Goal: Information Seeking & Learning: Learn about a topic

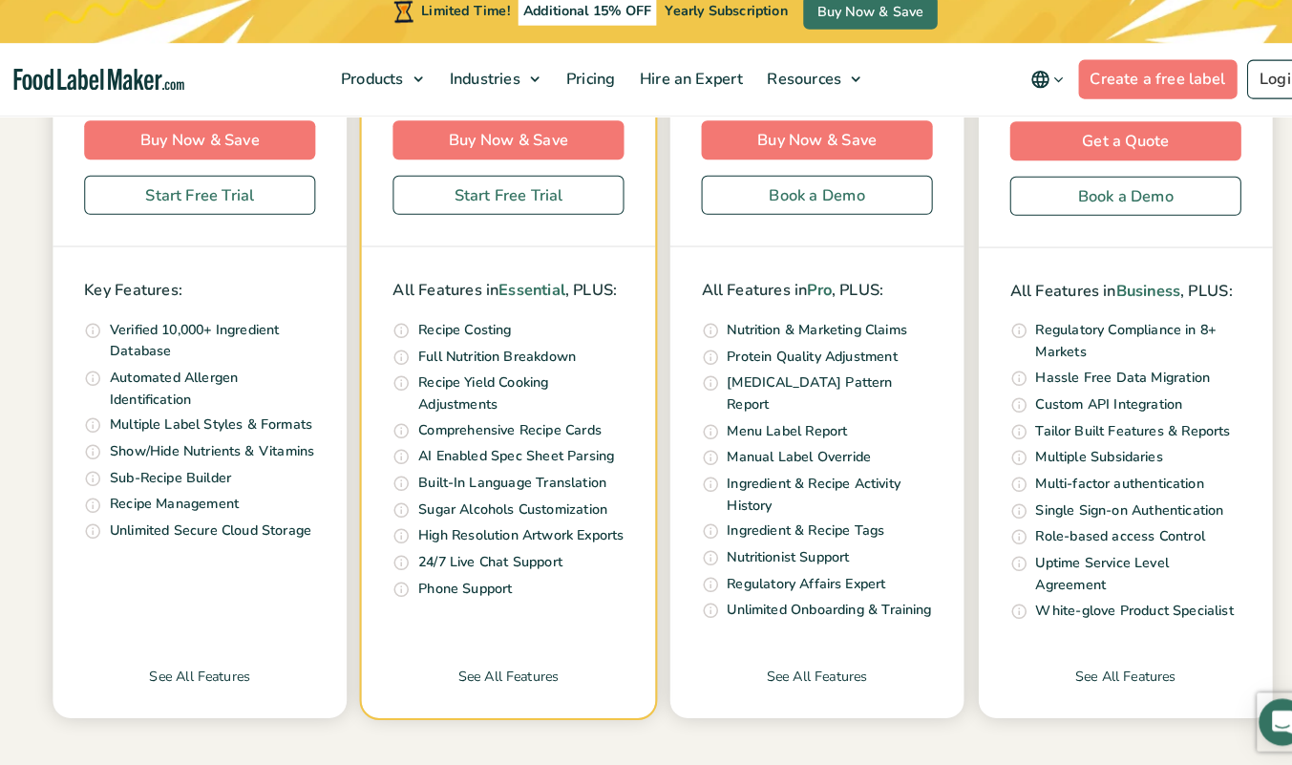
scroll to position [628, 0]
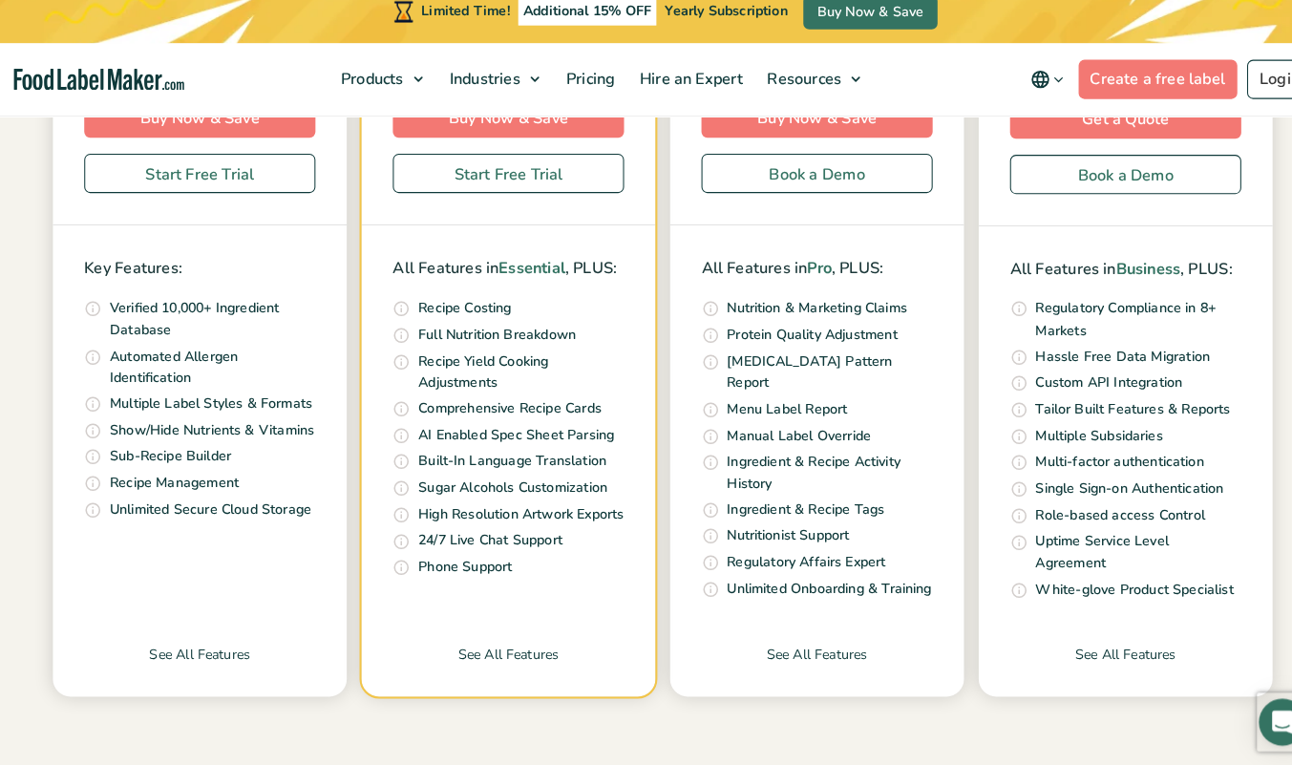
click at [1178, 587] on div "All Features in Business , PLUS: US (FDA), [GEOGRAPHIC_DATA] (CFIA), [GEOGRAPHI…" at bounding box center [1097, 438] width 286 height 396
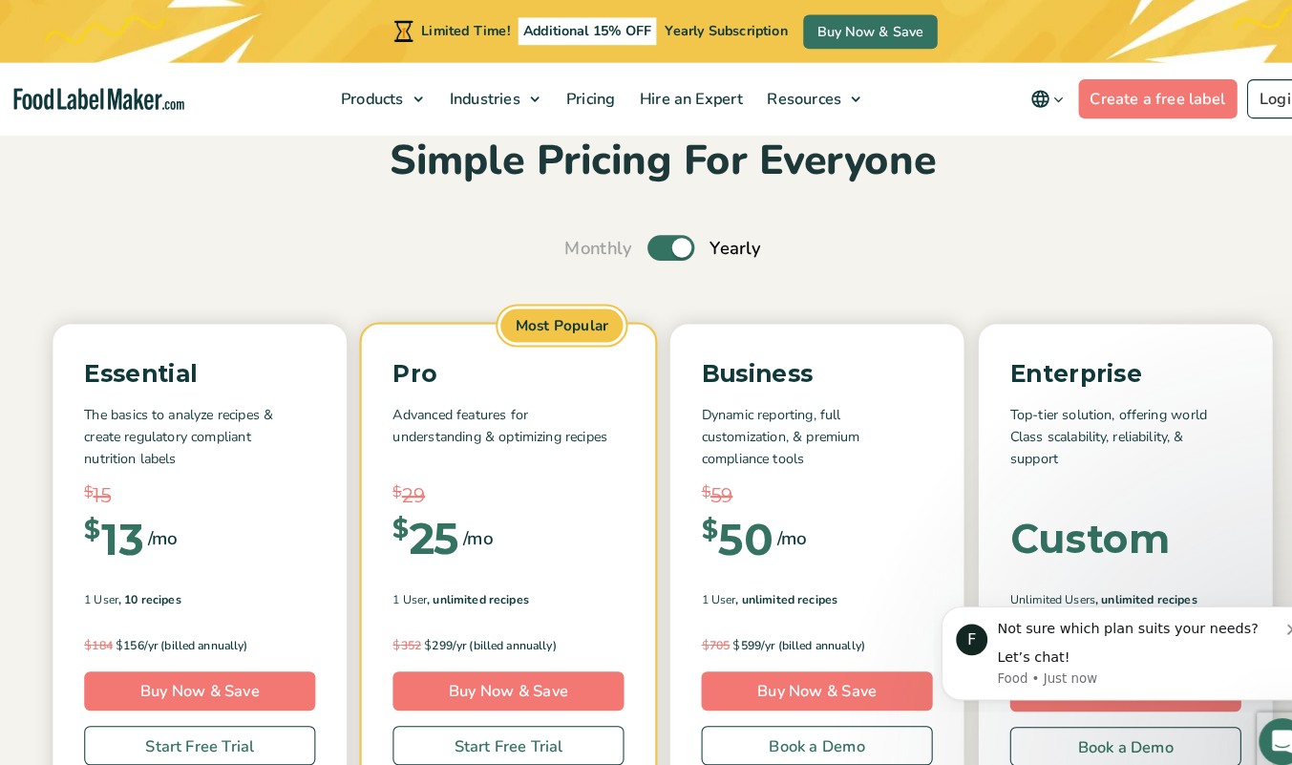
scroll to position [85, 0]
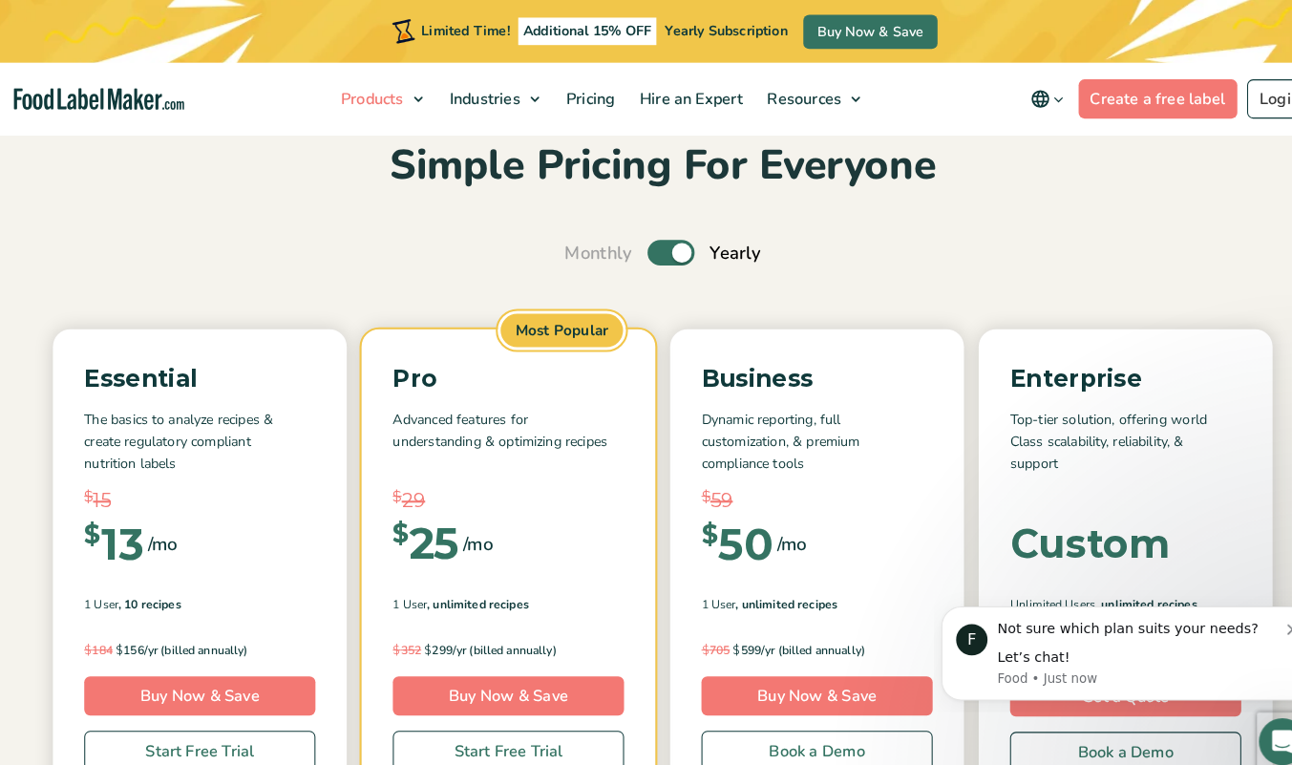
click at [408, 95] on link "Products" at bounding box center [371, 96] width 101 height 71
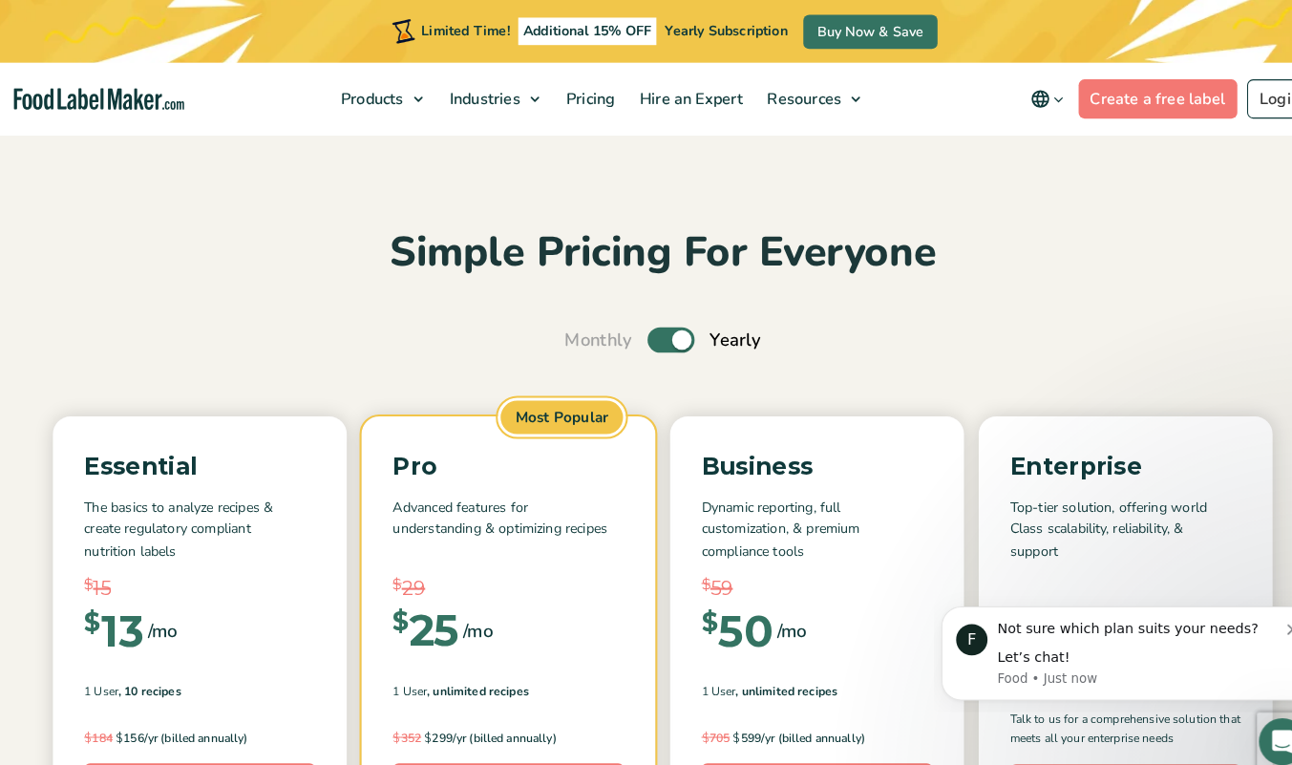
click at [421, 187] on span "Supplements Formulation & Labelling" at bounding box center [451, 189] width 181 height 42
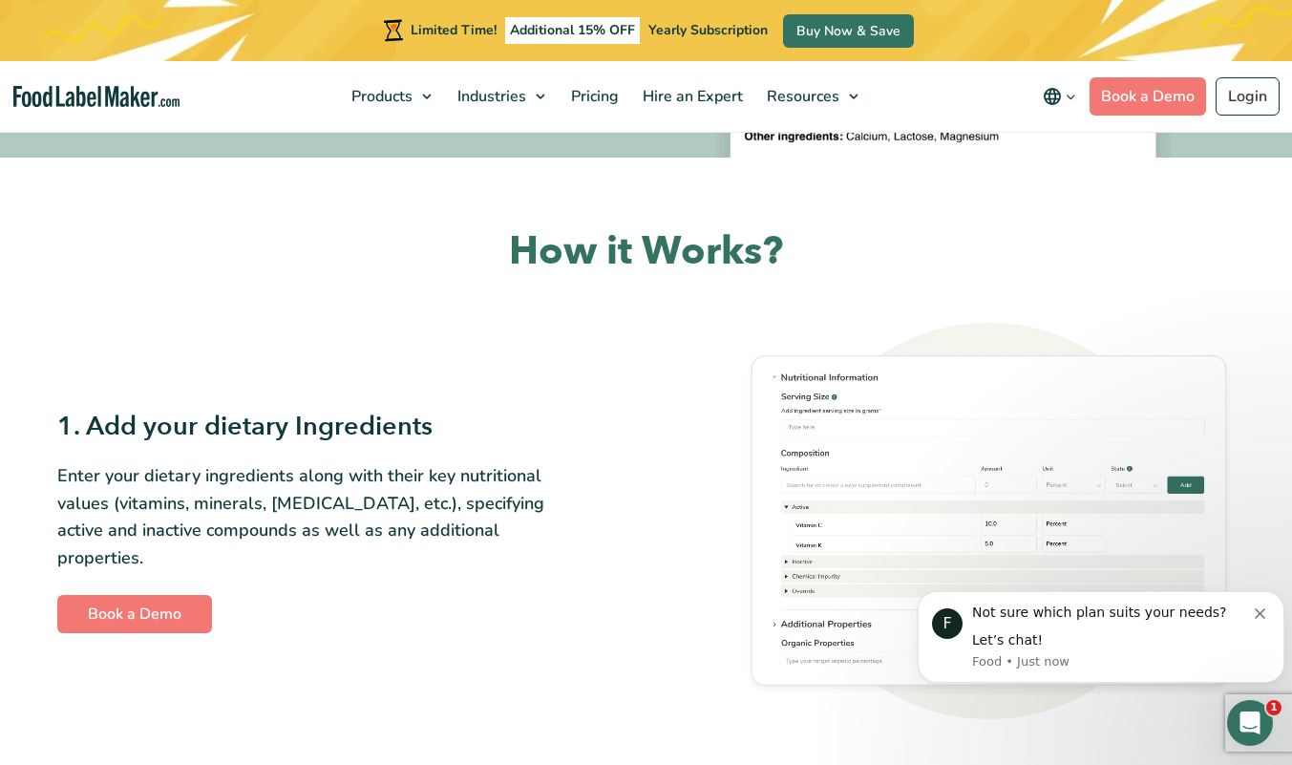
scroll to position [653, 0]
click at [1264, 610] on icon "Dismiss notification" at bounding box center [1259, 613] width 11 height 11
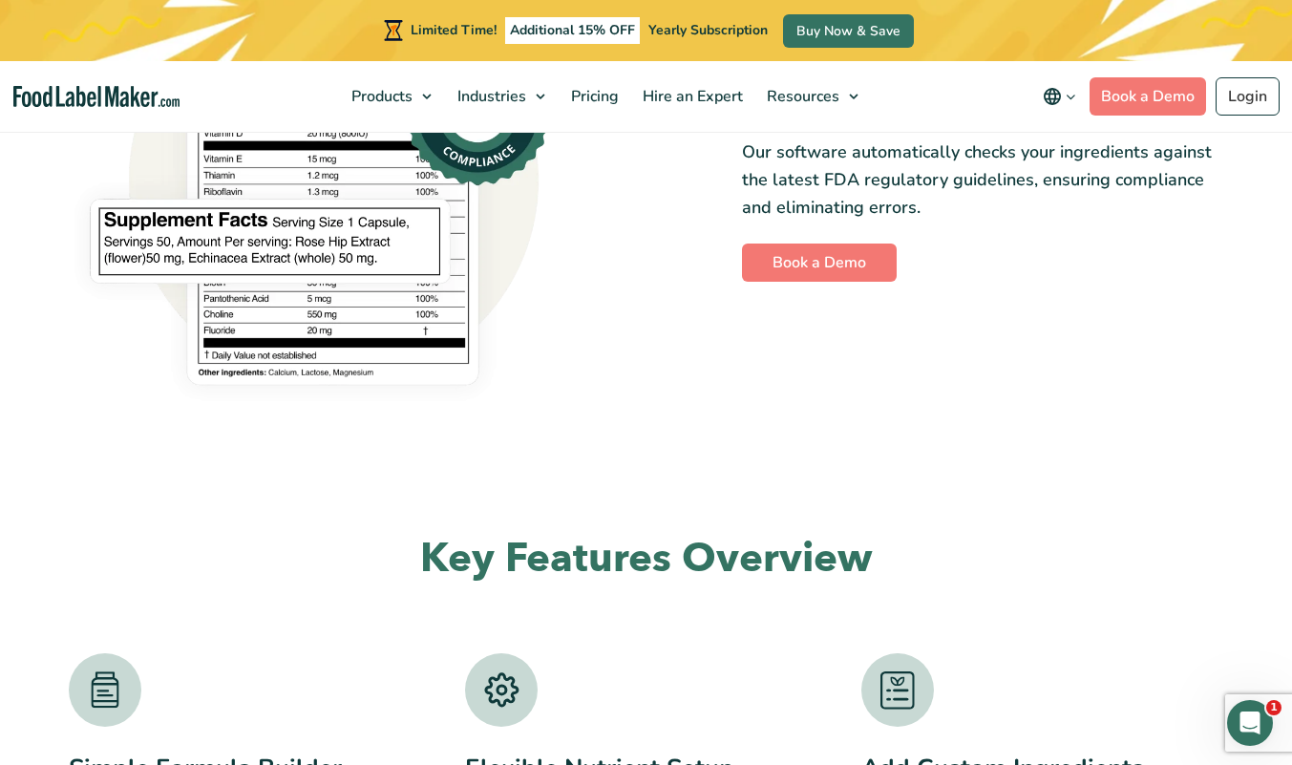
scroll to position [2376, 0]
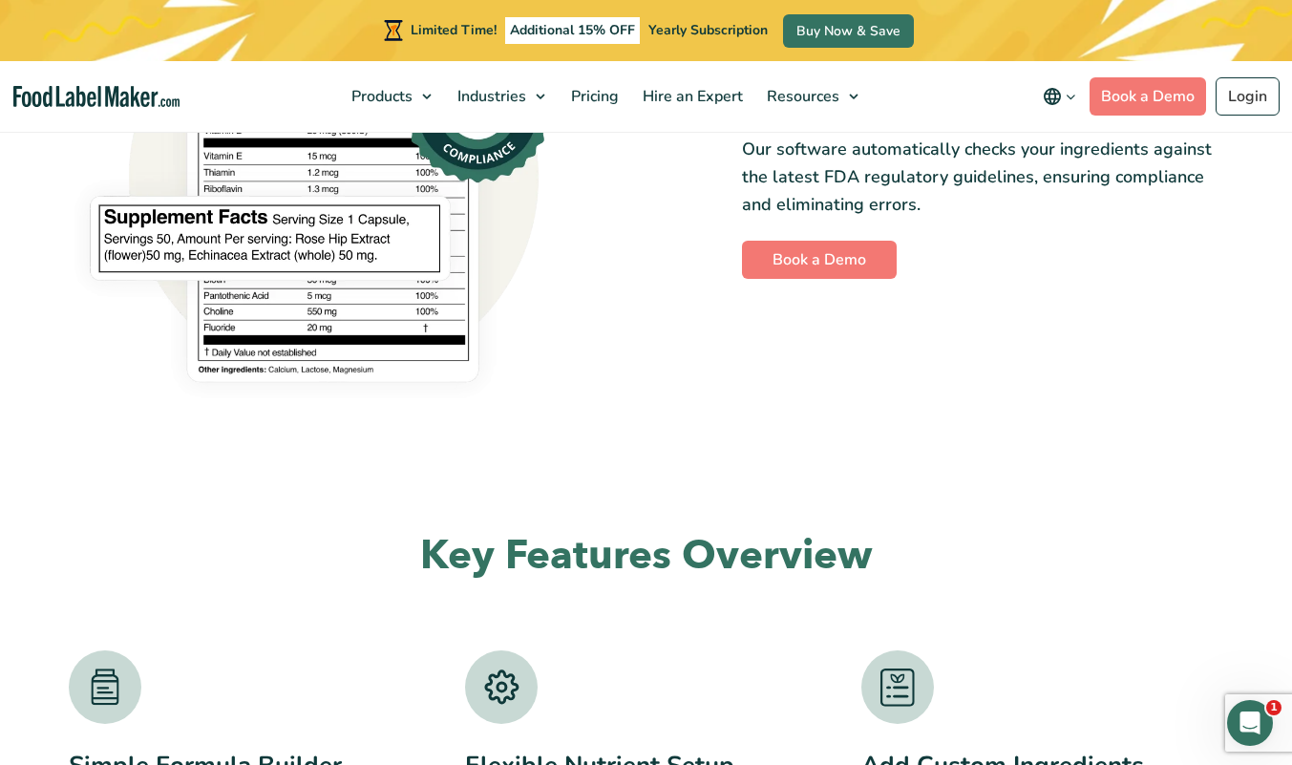
click at [1069, 100] on icon "main navigation" at bounding box center [1071, 97] width 14 height 14
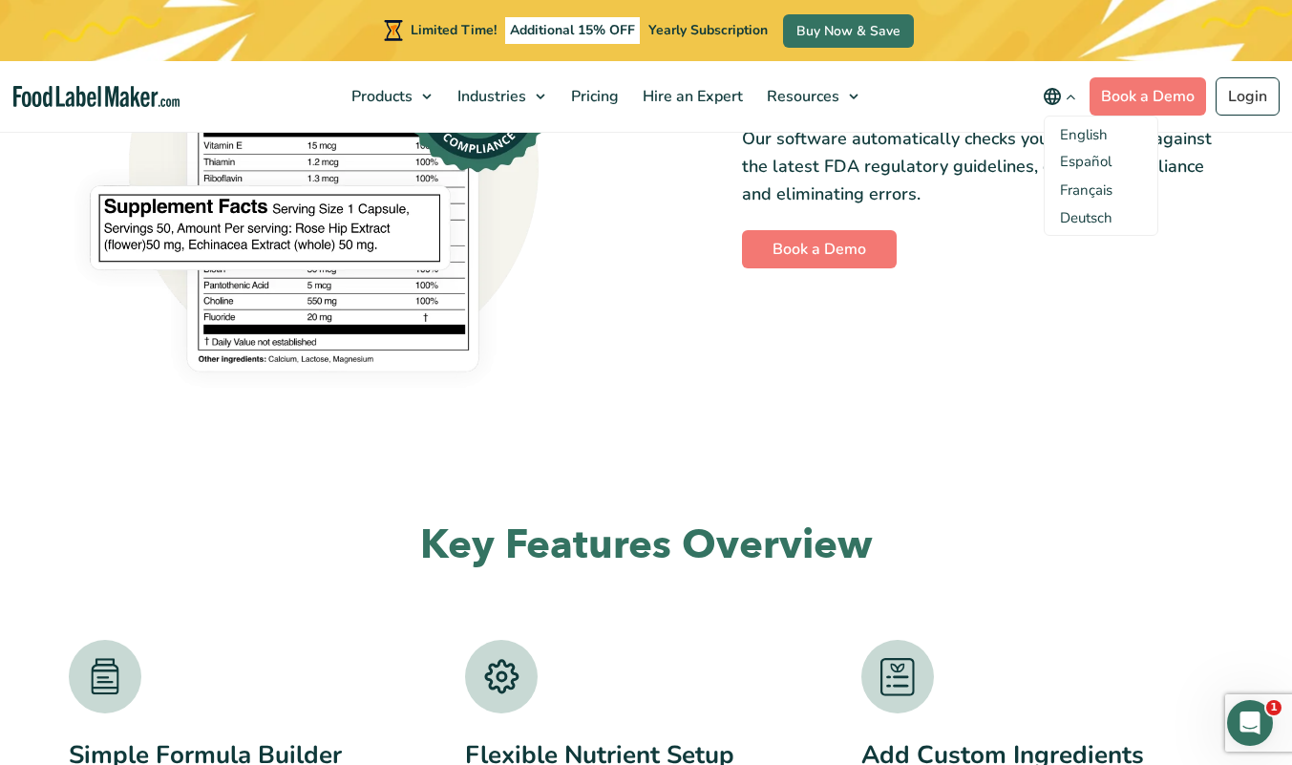
click at [1011, 432] on div "Formulate, Analyze, and Generate FDA-Compliant Supplement Labels A comprehensiv…" at bounding box center [646, 748] width 1292 height 6013
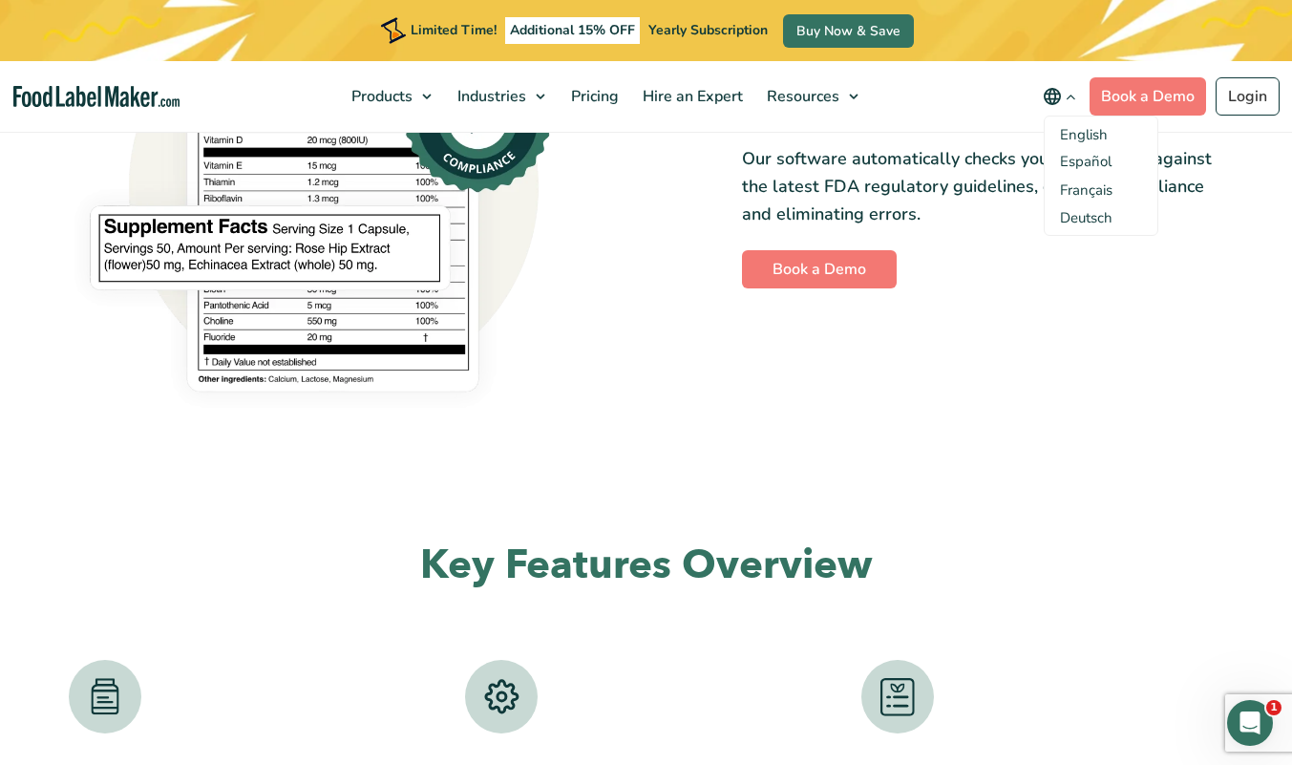
scroll to position [2365, 0]
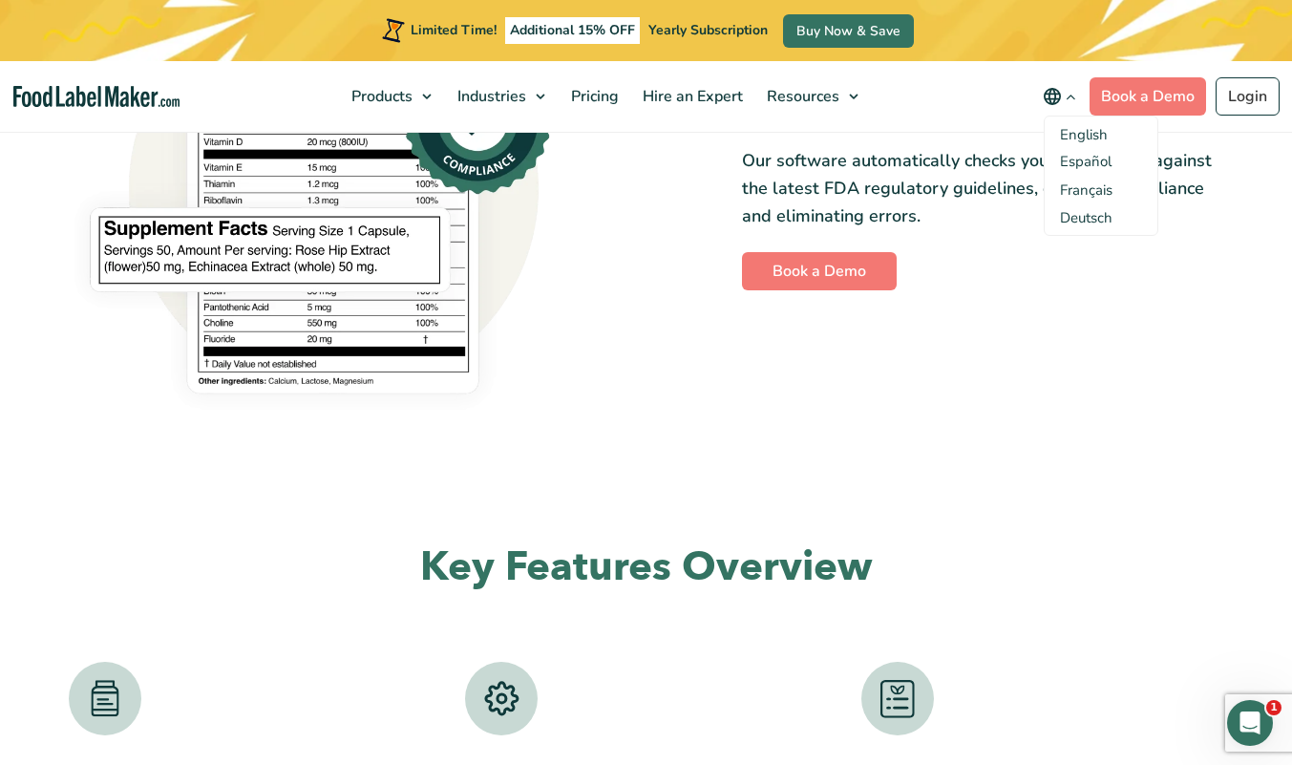
click at [963, 448] on div "Formulate, Analyze, and Generate FDA-Compliant Supplement Labels A comprehensiv…" at bounding box center [646, 770] width 1292 height 6013
click at [1071, 92] on icon "main navigation" at bounding box center [1071, 97] width 14 height 14
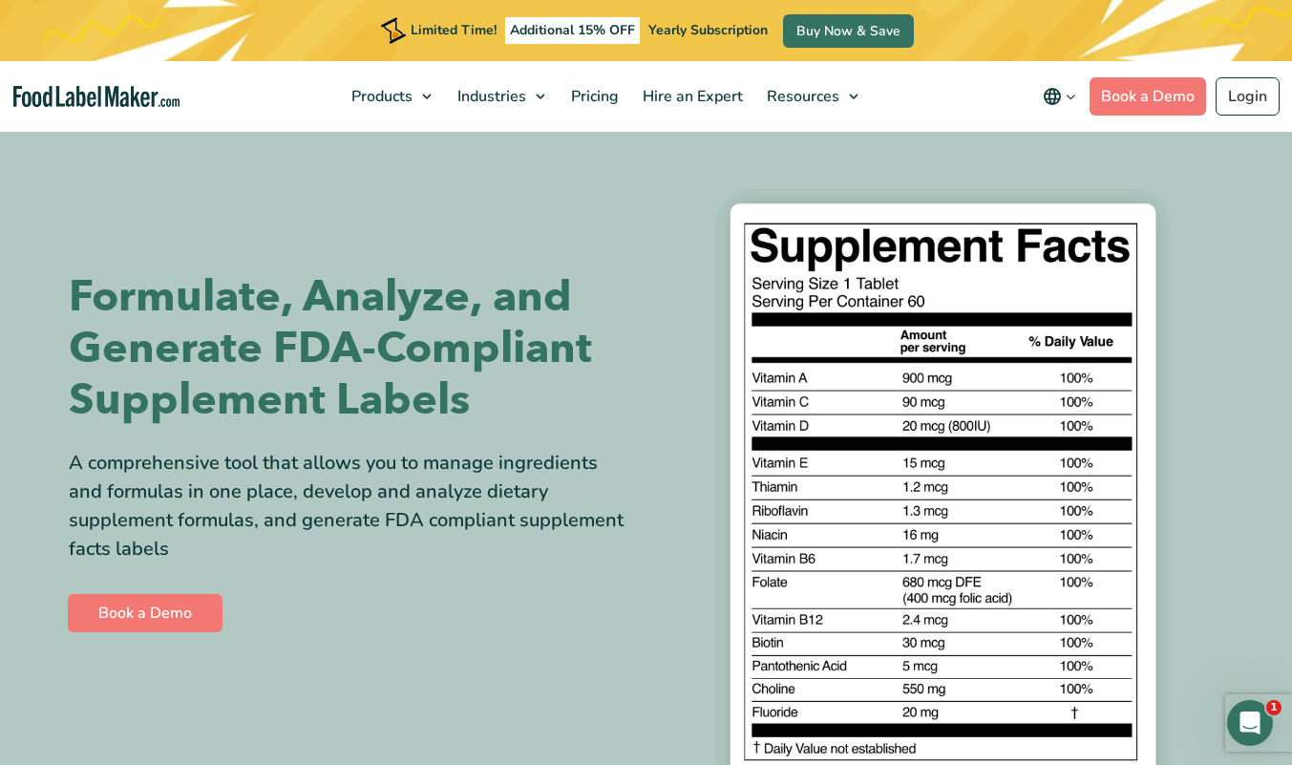
scroll to position [15, 0]
